Goal: Find specific page/section: Find specific page/section

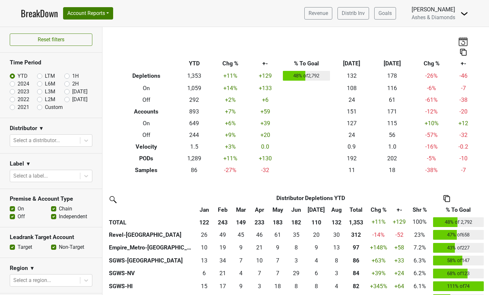
scroll to position [220, 0]
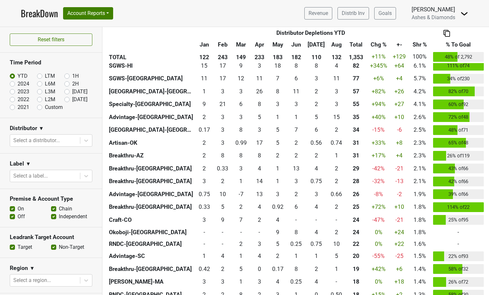
click at [44, 15] on link "BreakDown" at bounding box center [39, 13] width 37 height 14
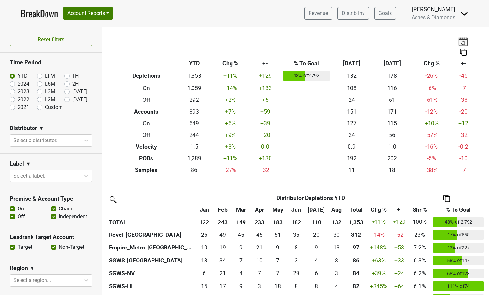
click at [72, 100] on label "[DATE]" at bounding box center [79, 100] width 15 height 8
click at [68, 100] on input "[DATE]" at bounding box center [77, 99] width 26 height 6
radio input "true"
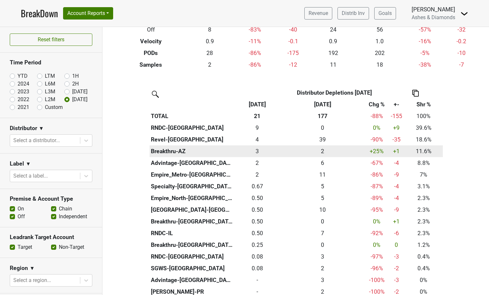
scroll to position [121, 0]
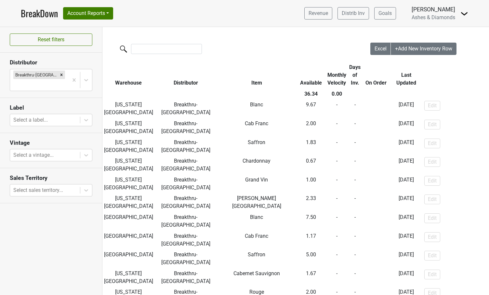
click at [43, 12] on link "BreakDown" at bounding box center [39, 13] width 37 height 14
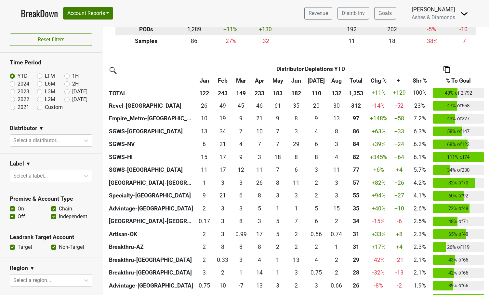
scroll to position [132, 0]
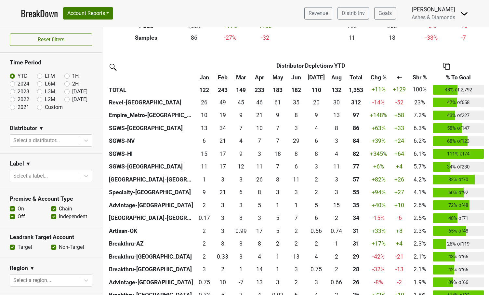
drag, startPoint x: 69, startPoint y: 98, endPoint x: 78, endPoint y: 102, distance: 9.7
click at [72, 98] on label "[DATE]" at bounding box center [79, 100] width 15 height 8
click at [68, 98] on input "[DATE]" at bounding box center [77, 99] width 26 height 6
radio input "true"
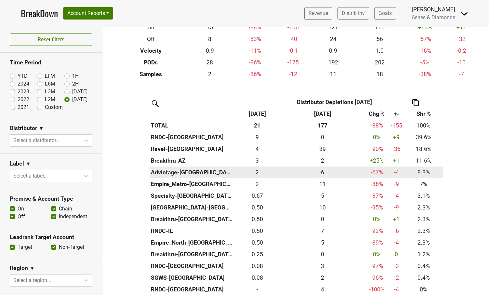
scroll to position [96, 0]
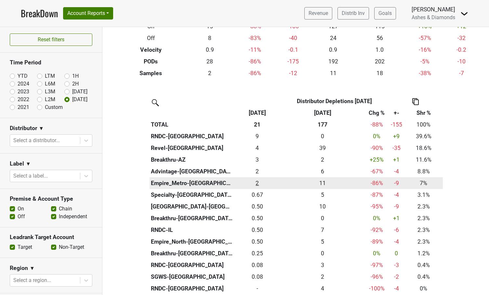
click at [258, 181] on div "1.5 2" at bounding box center [257, 183] width 43 height 8
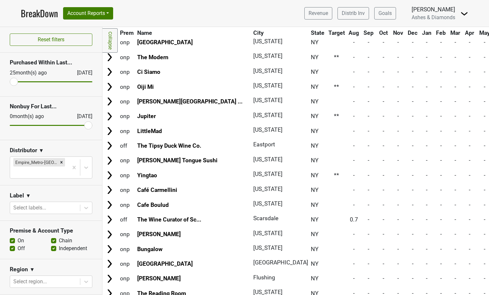
scroll to position [1335, 0]
